Goal: Task Accomplishment & Management: Use online tool/utility

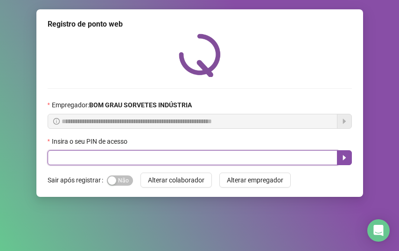
click at [168, 154] on input "text" at bounding box center [193, 157] width 290 height 15
type input "*****"
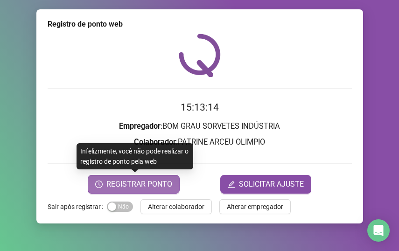
click at [161, 190] on span "REGISTRAR PONTO" at bounding box center [139, 184] width 66 height 11
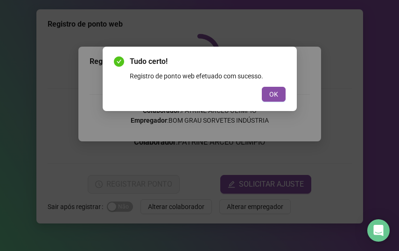
click at [275, 86] on div "Tudo certo! Registro de ponto web efetuado com sucesso. OK" at bounding box center [200, 79] width 172 height 46
click at [262, 100] on button "OK" at bounding box center [274, 94] width 24 height 15
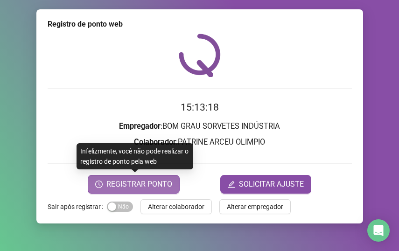
click at [167, 193] on button "REGISTRAR PONTO" at bounding box center [134, 184] width 92 height 19
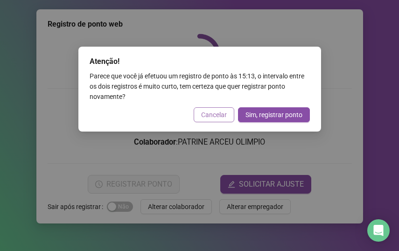
click at [214, 116] on span "Cancelar" at bounding box center [214, 115] width 26 height 10
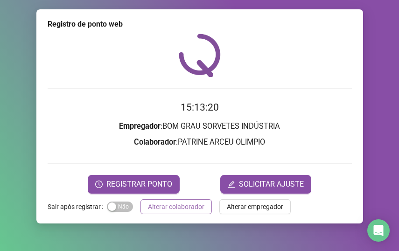
click at [193, 209] on span "Alterar colaborador" at bounding box center [176, 207] width 57 height 10
